Goal: Information Seeking & Learning: Compare options

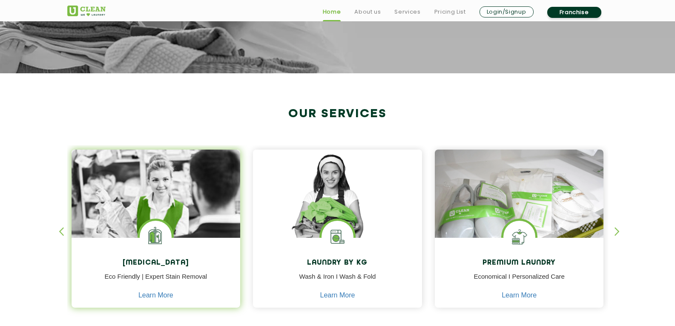
scroll to position [341, 0]
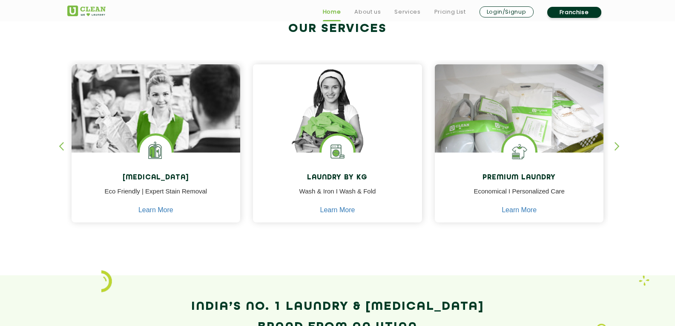
drag, startPoint x: 615, startPoint y: 135, endPoint x: 621, endPoint y: 145, distance: 12.4
click at [621, 145] on section "Our Services Dry Cleaning Eco Friendly | Expert Stain Removal Learn More Dry Cl…" at bounding box center [337, 131] width 675 height 287
click at [621, 146] on div "button" at bounding box center [621, 153] width 13 height 23
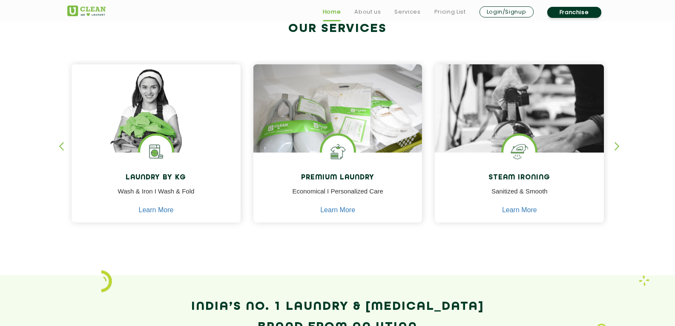
click at [620, 146] on div "button" at bounding box center [621, 153] width 13 height 23
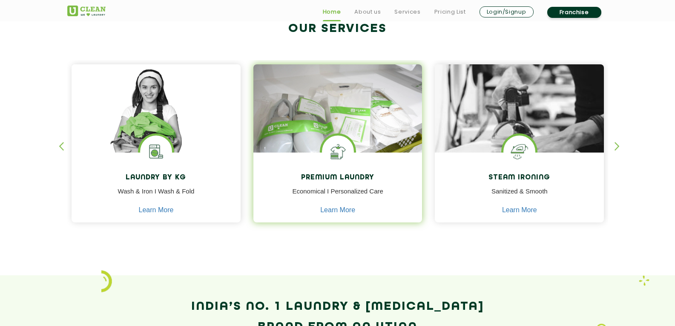
click at [390, 161] on div "Premium Laundry Economical I Personalized Care Learn More" at bounding box center [337, 188] width 169 height 72
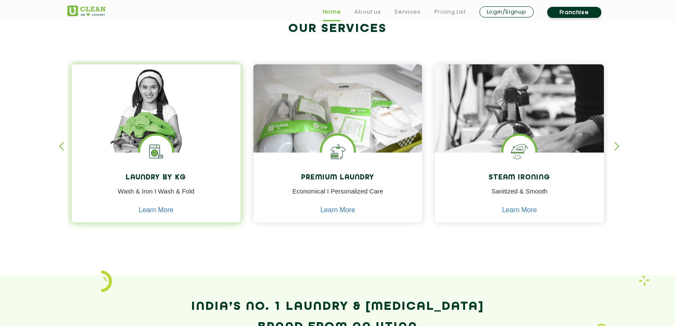
click at [327, 167] on div "Premium Laundry Economical I Personalized Care Learn More" at bounding box center [337, 188] width 169 height 72
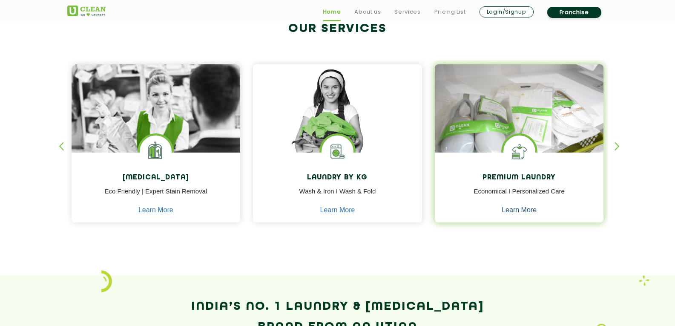
click at [516, 208] on link "Learn More" at bounding box center [519, 210] width 35 height 8
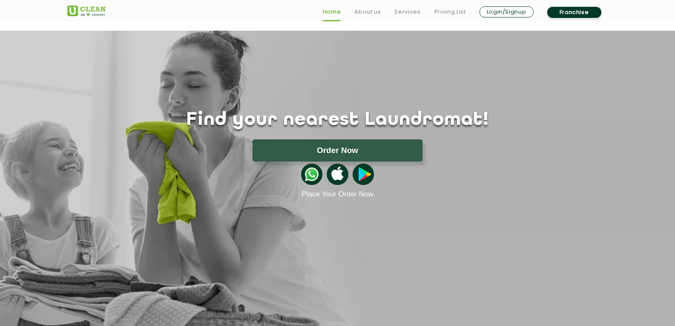
scroll to position [341, 0]
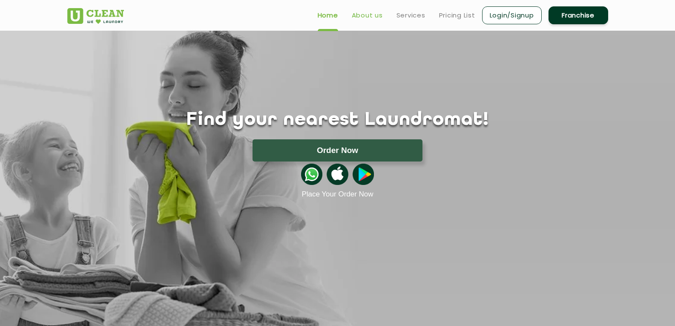
click at [372, 14] on link "About us" at bounding box center [367, 15] width 31 height 10
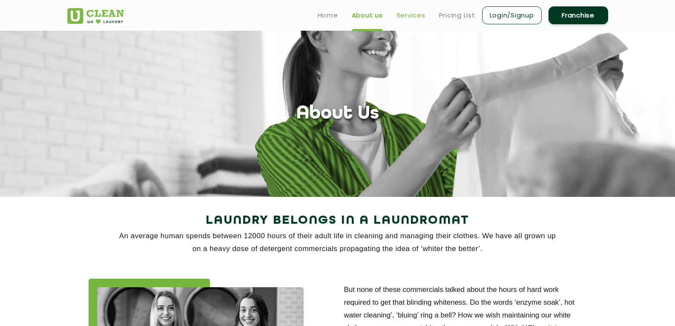
click at [406, 15] on link "Services" at bounding box center [410, 15] width 29 height 10
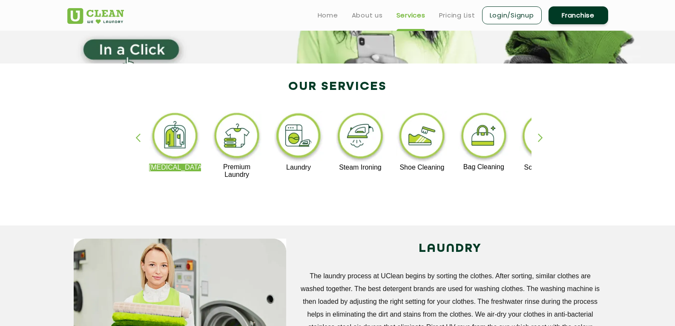
scroll to position [128, 0]
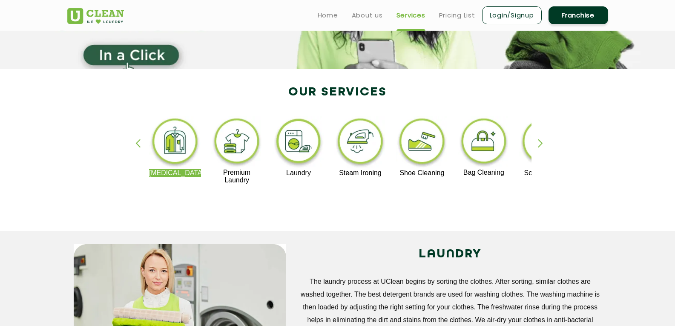
click at [538, 147] on div "button" at bounding box center [544, 150] width 13 height 23
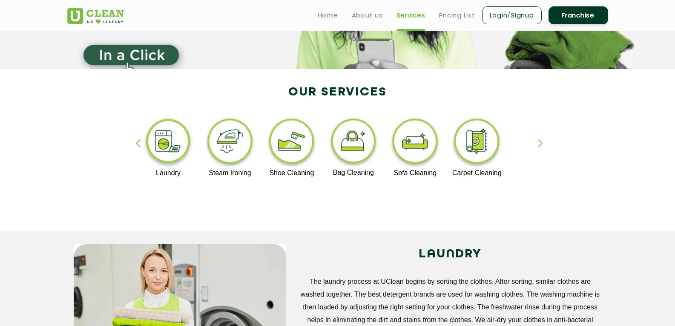
click at [136, 146] on div "button" at bounding box center [141, 150] width 13 height 23
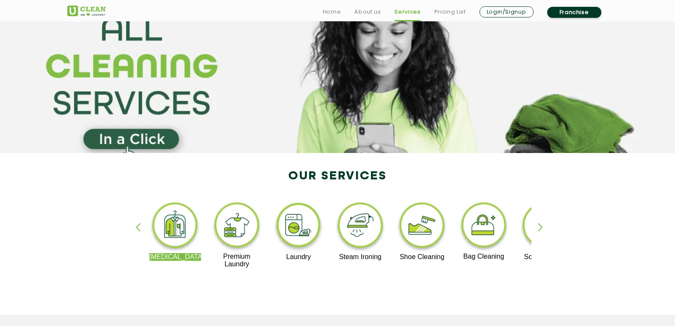
scroll to position [85, 0]
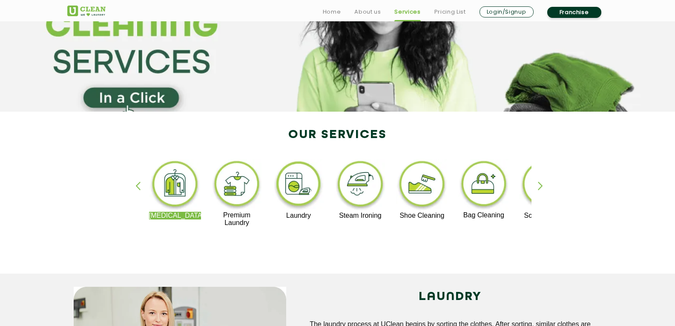
click at [0, 182] on section "Our Services [MEDICAL_DATA] Premium Laundry Laundry Steam Ironing Shoe Cleaning…" at bounding box center [337, 193] width 675 height 162
click at [544, 195] on div "button" at bounding box center [544, 192] width 13 height 23
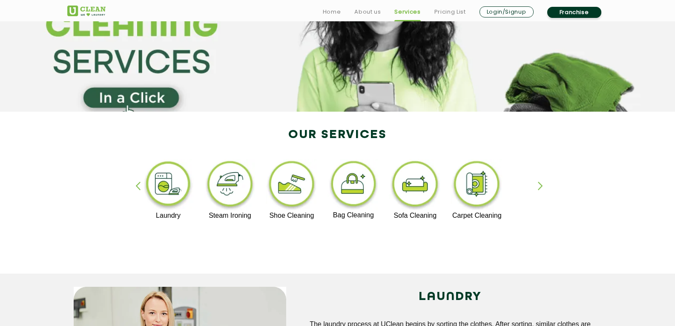
click at [537, 180] on div "[MEDICAL_DATA] Premium Laundry Laundry Steam Ironing Shoe Cleaning Bag Cleaning…" at bounding box center [338, 196] width 554 height 153
click at [539, 180] on div "[MEDICAL_DATA] Premium Laundry Laundry Steam Ironing Shoe Cleaning Bag Cleaning…" at bounding box center [338, 196] width 554 height 153
click at [541, 189] on div "button" at bounding box center [544, 192] width 13 height 23
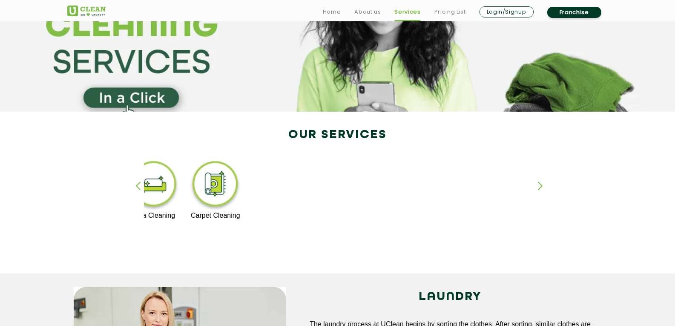
click at [541, 189] on div "button" at bounding box center [544, 192] width 13 height 23
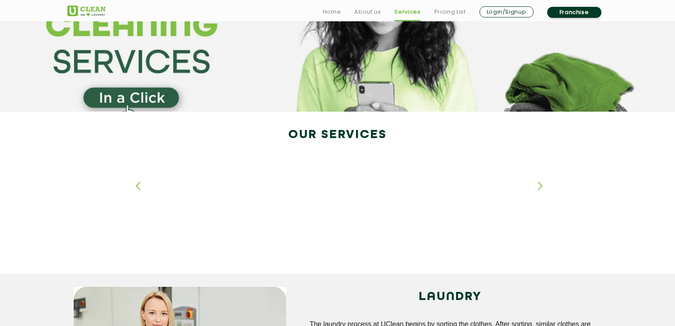
click at [541, 189] on div "button" at bounding box center [544, 192] width 13 height 23
click at [136, 184] on div "button" at bounding box center [141, 192] width 13 height 23
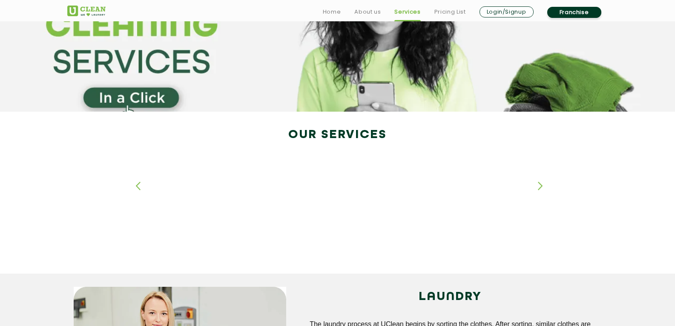
click at [136, 184] on div "button" at bounding box center [141, 192] width 13 height 23
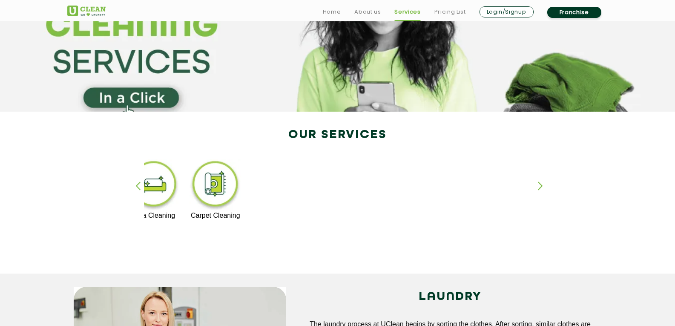
click at [136, 184] on div "button" at bounding box center [141, 192] width 13 height 23
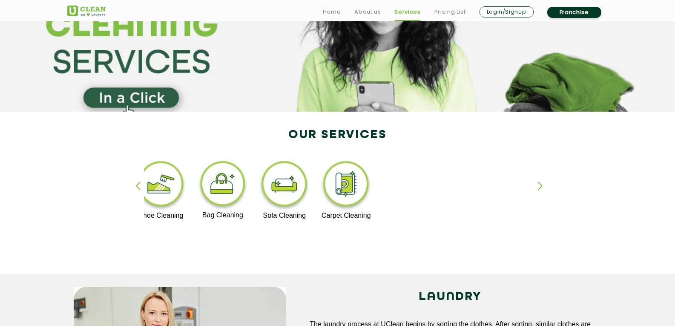
click at [136, 184] on div "button" at bounding box center [141, 192] width 13 height 23
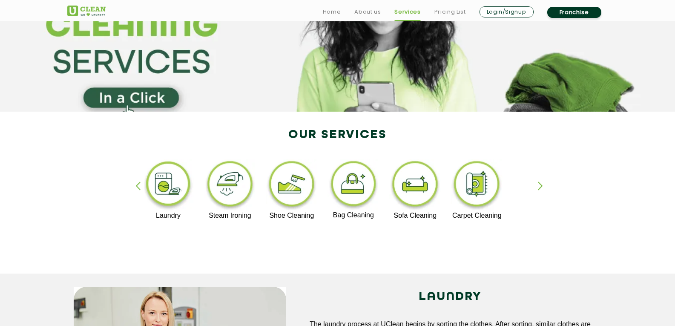
click at [136, 184] on div "button" at bounding box center [141, 192] width 13 height 23
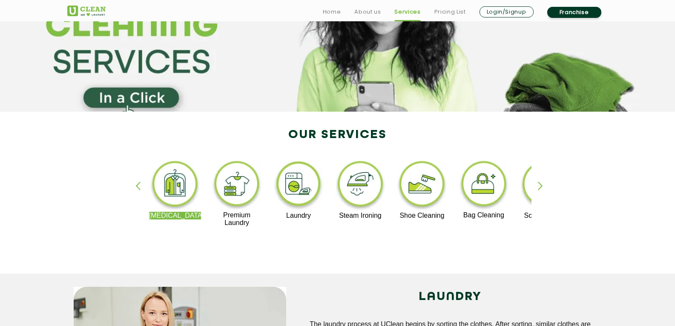
click at [136, 184] on div "button" at bounding box center [141, 192] width 13 height 23
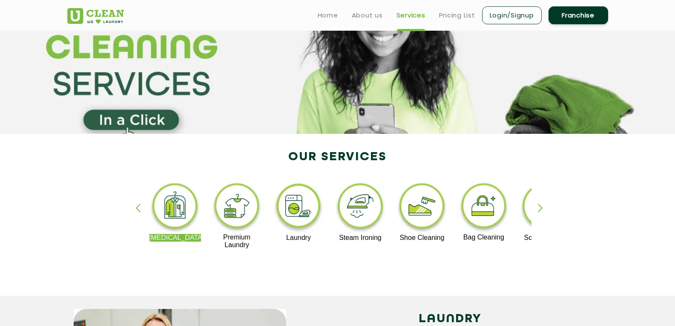
scroll to position [0, 0]
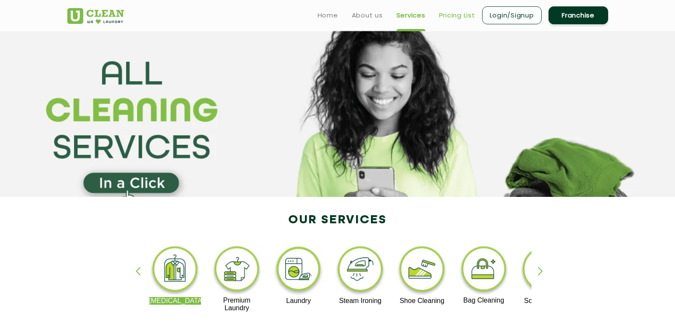
click at [443, 14] on link "Pricing List" at bounding box center [457, 15] width 36 height 10
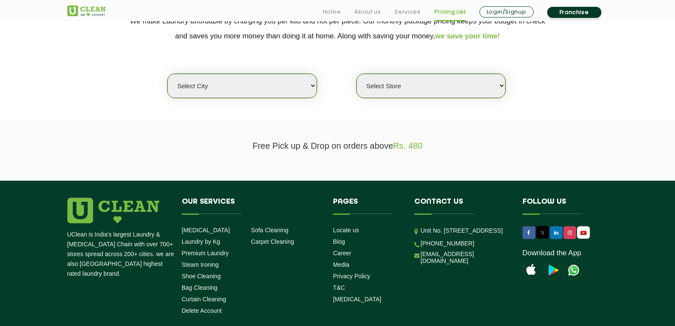
scroll to position [213, 0]
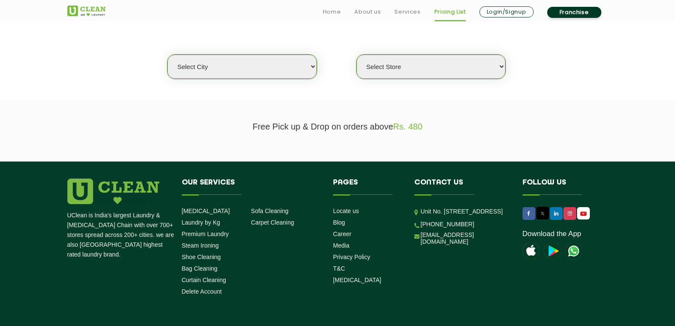
click at [270, 77] on select "Select city [GEOGRAPHIC_DATA] [GEOGRAPHIC_DATA] [GEOGRAPHIC_DATA] [GEOGRAPHIC_D…" at bounding box center [241, 67] width 149 height 24
drag, startPoint x: 257, startPoint y: 72, endPoint x: 247, endPoint y: 77, distance: 11.4
click at [253, 74] on select "Select city [GEOGRAPHIC_DATA] [GEOGRAPHIC_DATA] [GEOGRAPHIC_DATA] [GEOGRAPHIC_D…" at bounding box center [241, 67] width 149 height 24
select select "179"
click at [167, 55] on select "Select city [GEOGRAPHIC_DATA] [GEOGRAPHIC_DATA] [GEOGRAPHIC_DATA] [GEOGRAPHIC_D…" at bounding box center [241, 67] width 149 height 24
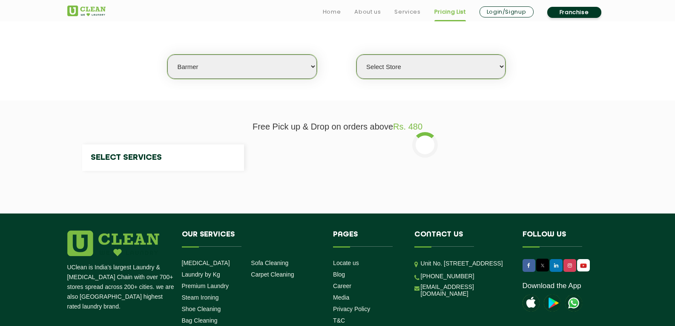
drag, startPoint x: 380, startPoint y: 74, endPoint x: 388, endPoint y: 71, distance: 8.2
click at [381, 74] on select "Select Store" at bounding box center [430, 67] width 149 height 24
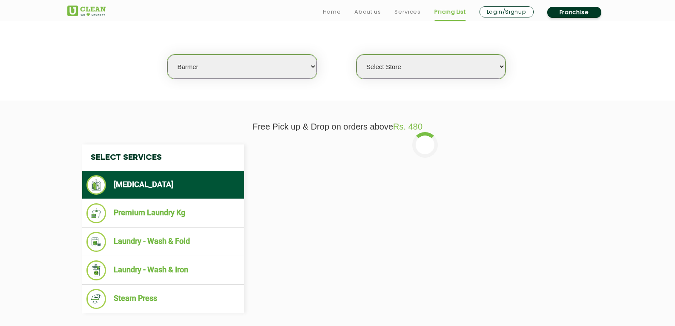
select select "528"
click at [356, 55] on select "Select Store UClean Barmer" at bounding box center [430, 67] width 149 height 24
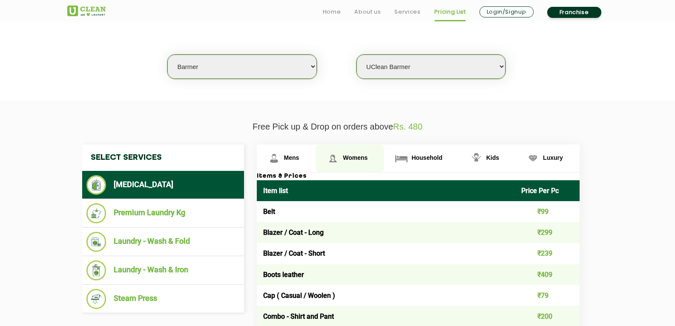
click at [362, 154] on link "Womens" at bounding box center [350, 158] width 69 height 28
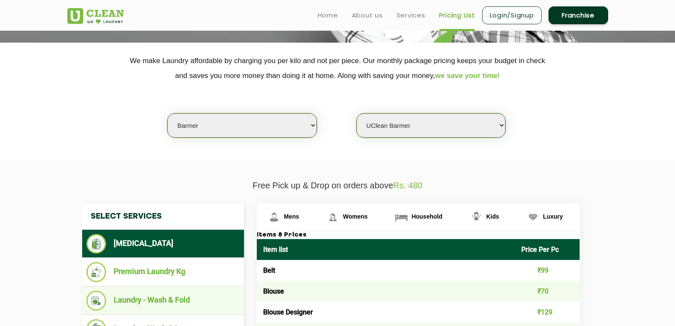
scroll to position [0, 0]
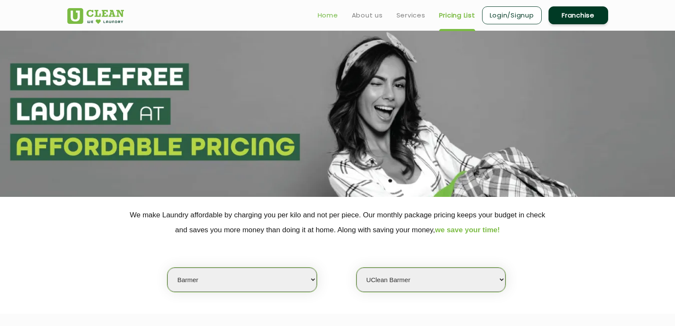
click at [330, 14] on link "Home" at bounding box center [328, 15] width 20 height 10
